Goal: Check status: Check status

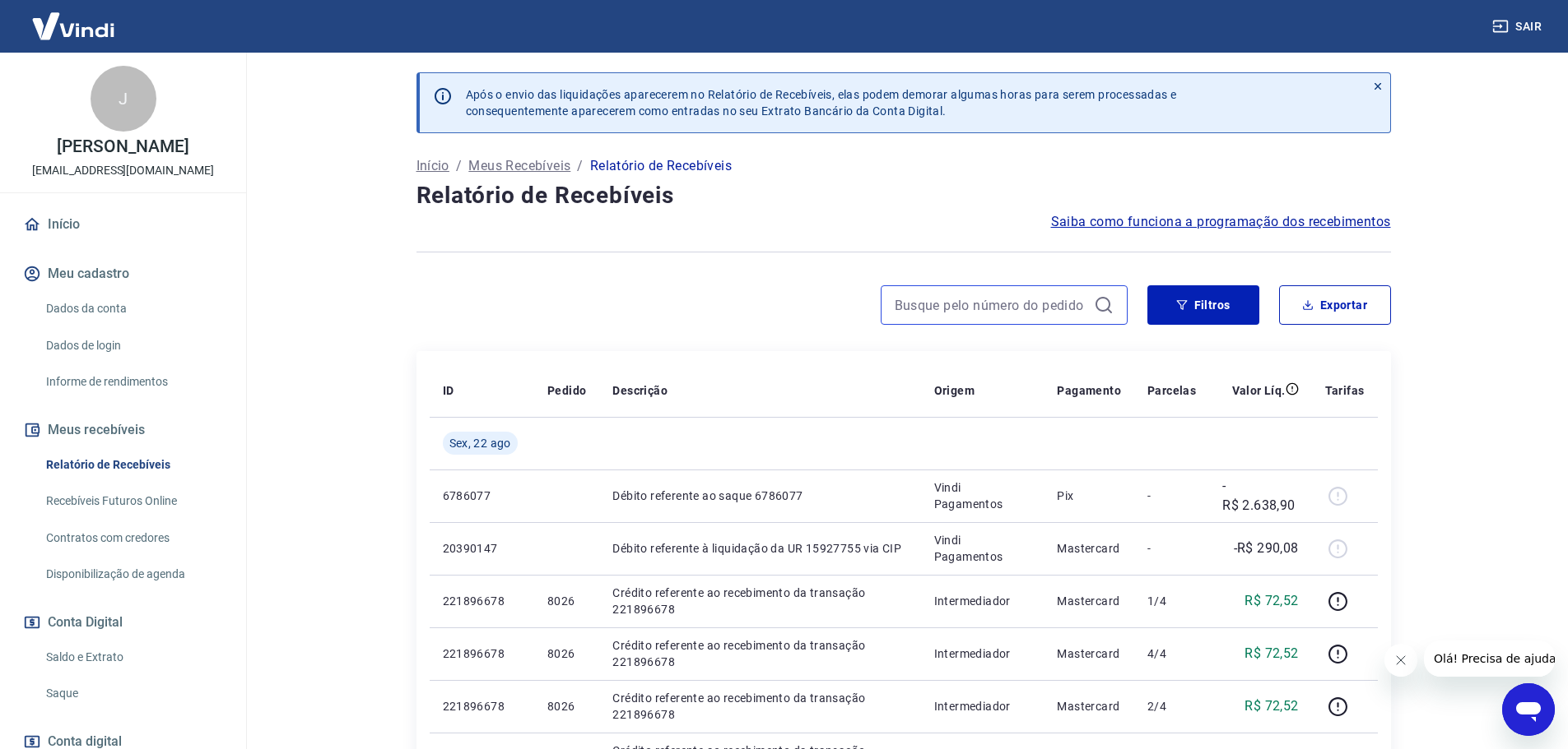
click at [895, 300] on input at bounding box center [991, 304] width 193 height 24
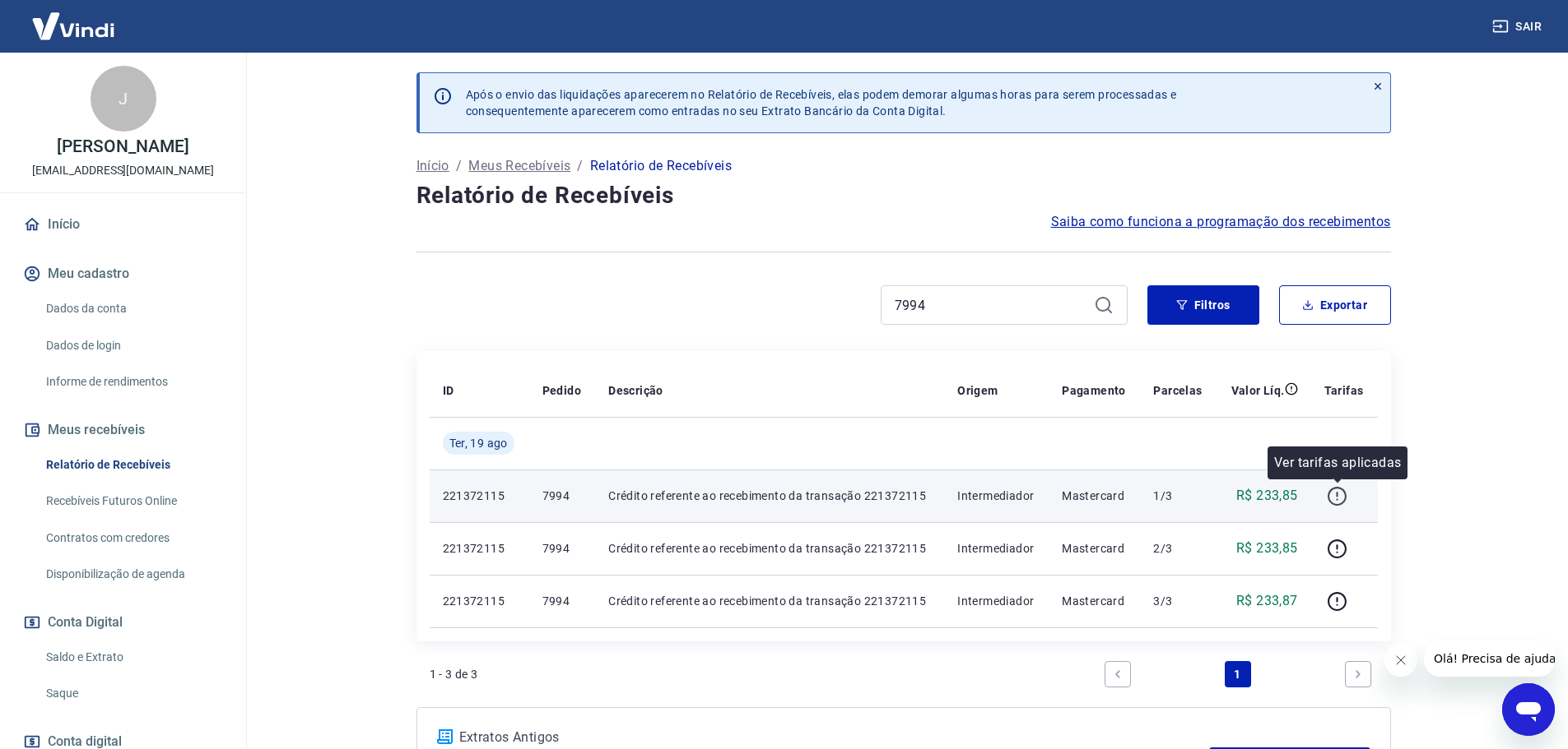
click at [1337, 498] on icon "button" at bounding box center [1336, 496] width 20 height 20
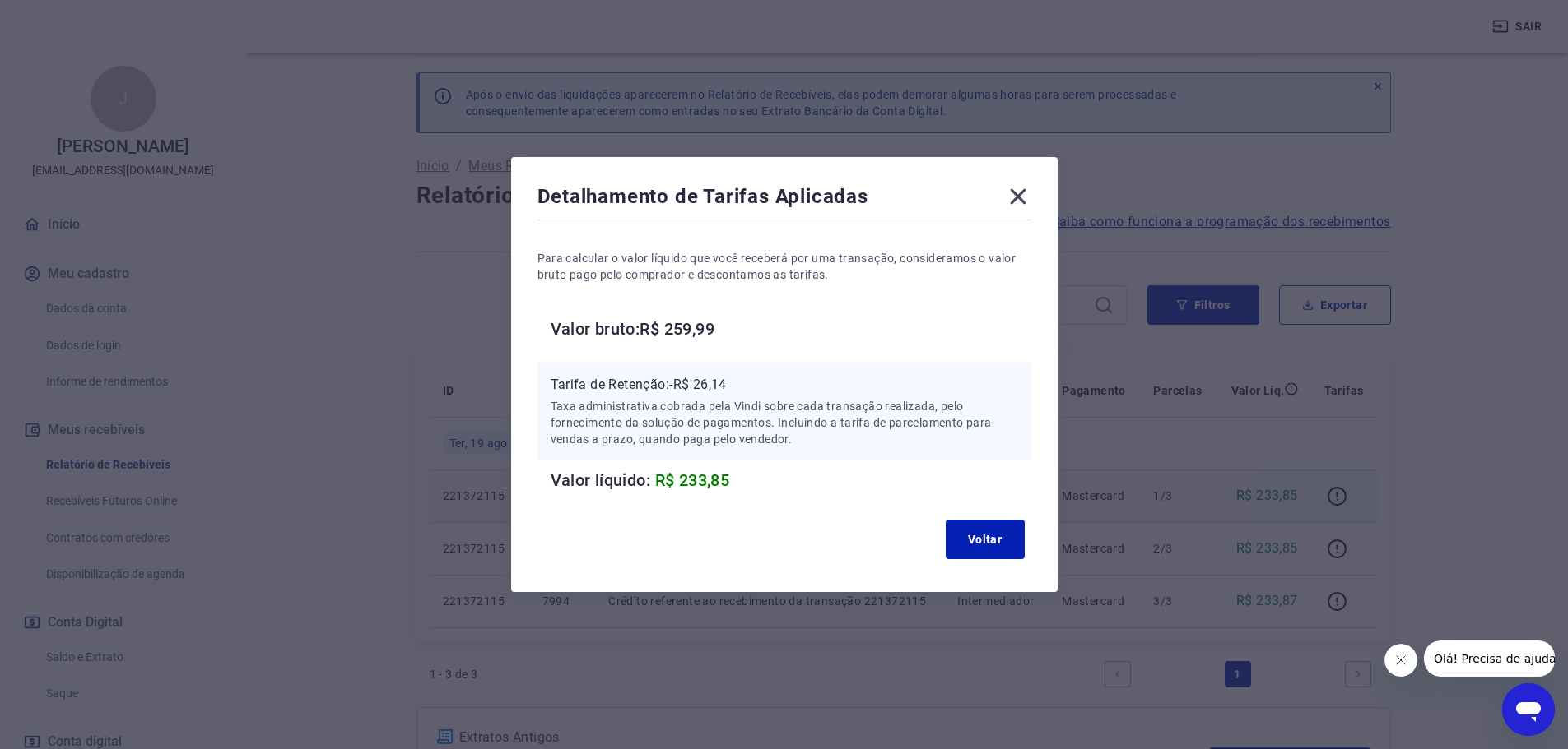
click at [1018, 197] on icon at bounding box center [1018, 196] width 26 height 26
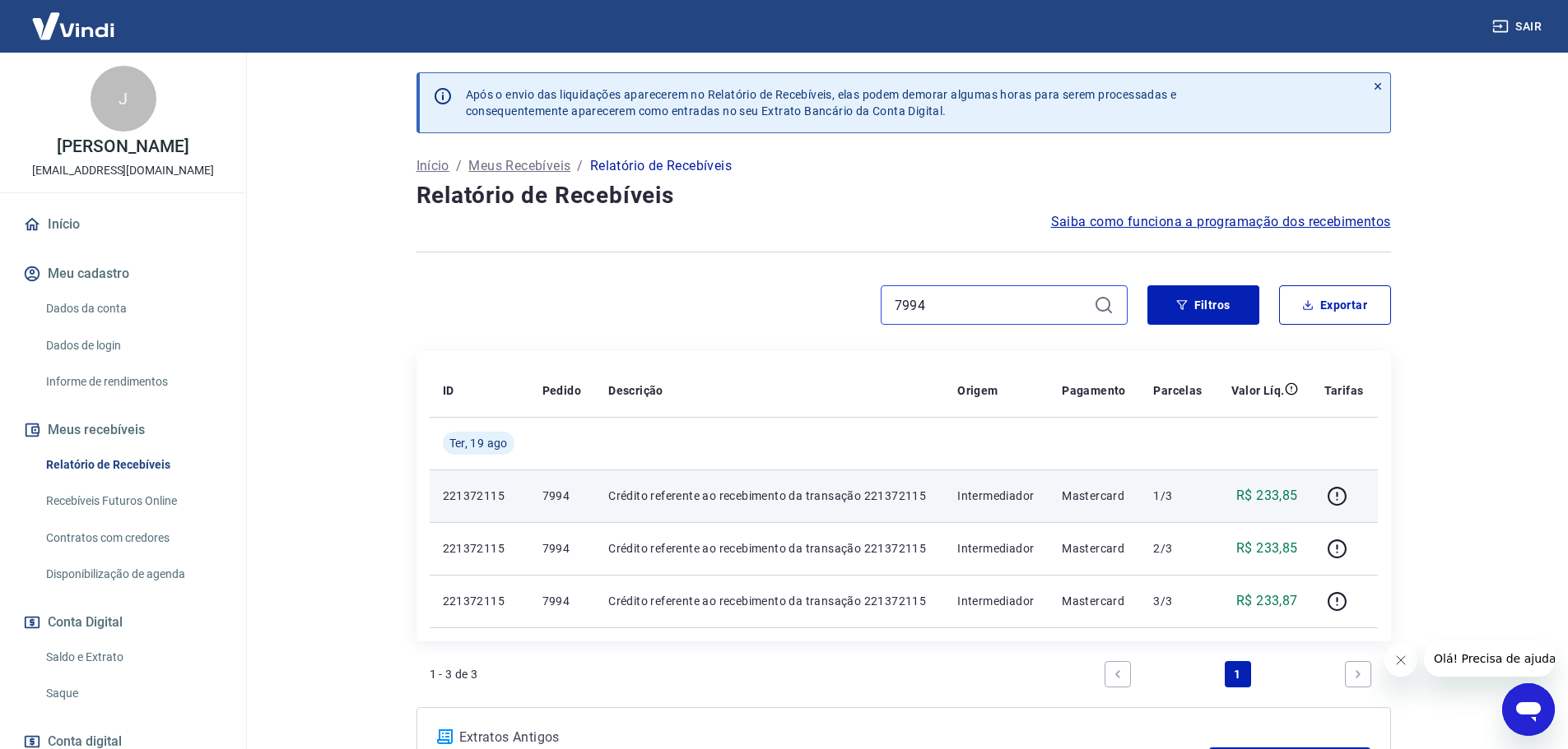
drag, startPoint x: 940, startPoint y: 302, endPoint x: 788, endPoint y: 312, distance: 152.3
click at [788, 312] on div "7994" at bounding box center [772, 304] width 711 height 40
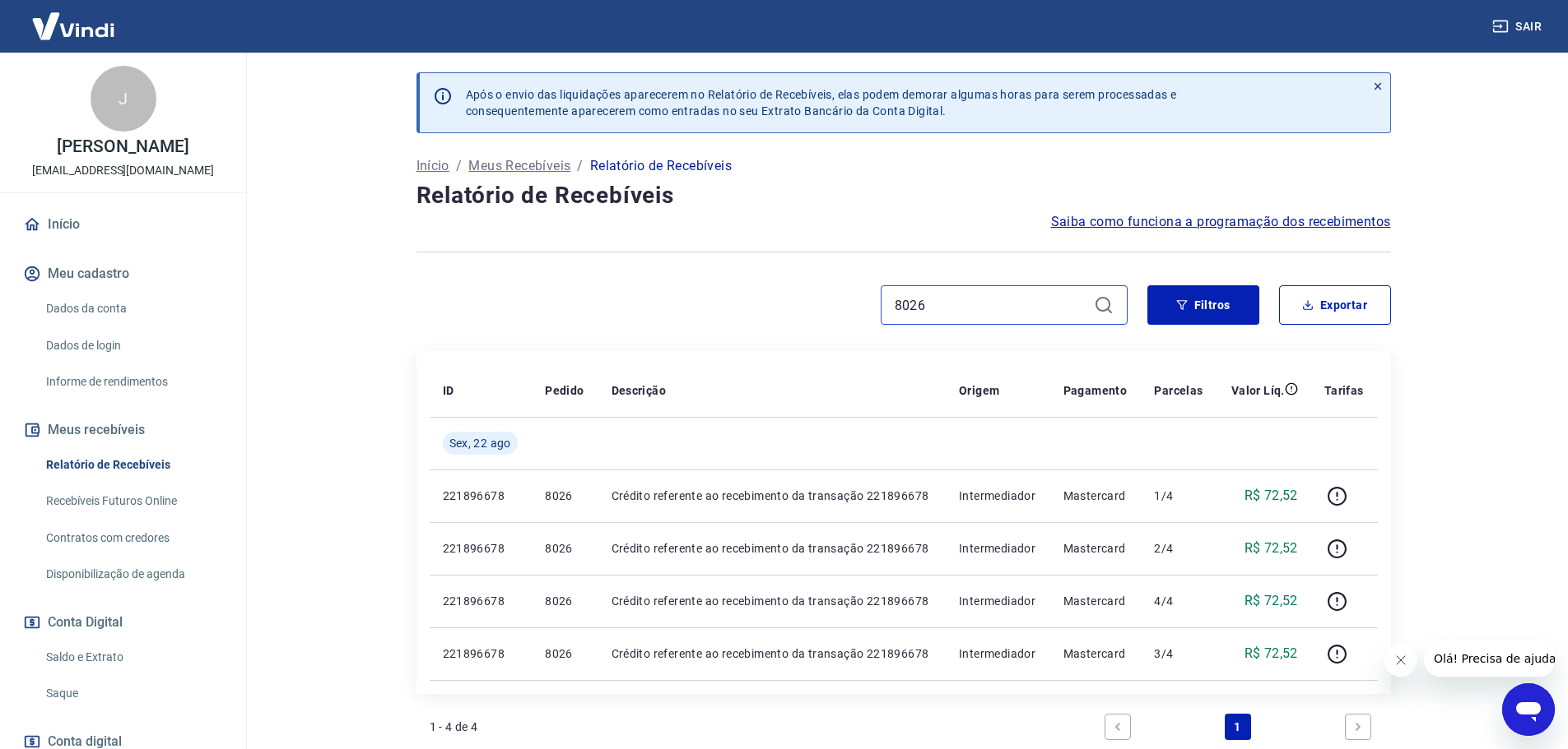
click at [937, 305] on input "8026" at bounding box center [991, 304] width 193 height 24
type input "8096"
